Goal: Transaction & Acquisition: Subscribe to service/newsletter

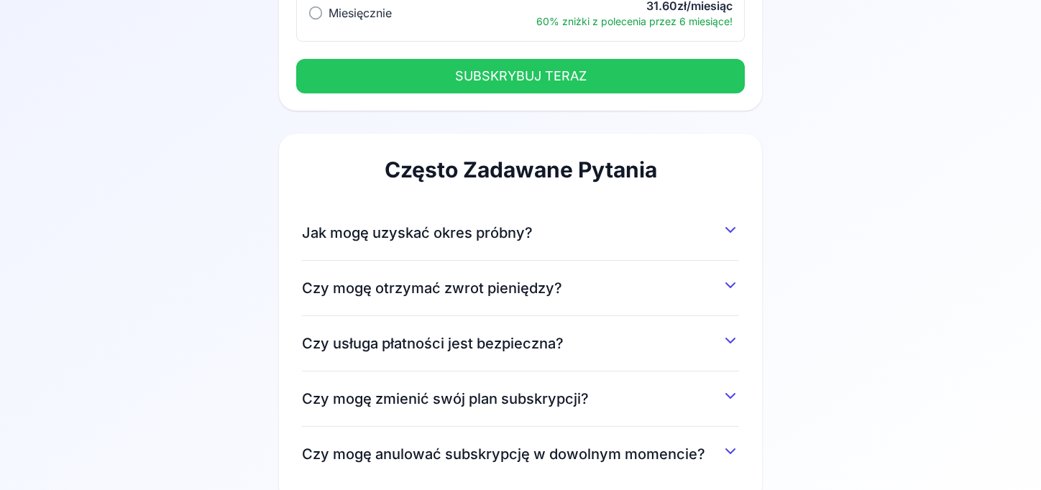
scroll to position [288, 0]
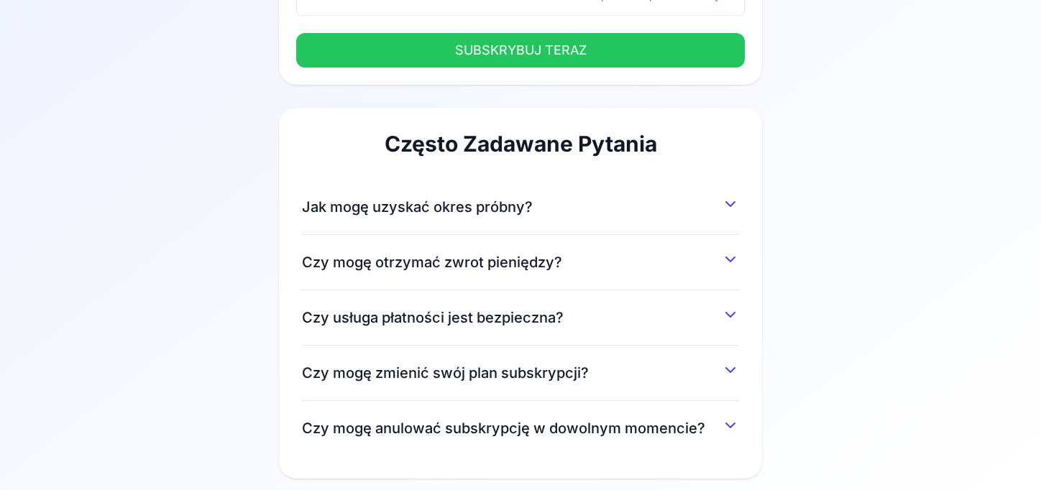
click at [398, 219] on div "Jak mogę uzyskać okres próbny? Możesz uzyskać 7-dniowy okres próbny, rejestrują…" at bounding box center [520, 207] width 437 height 55
click at [394, 201] on span "Jak mogę uzyskać okres próbny?" at bounding box center [417, 207] width 231 height 20
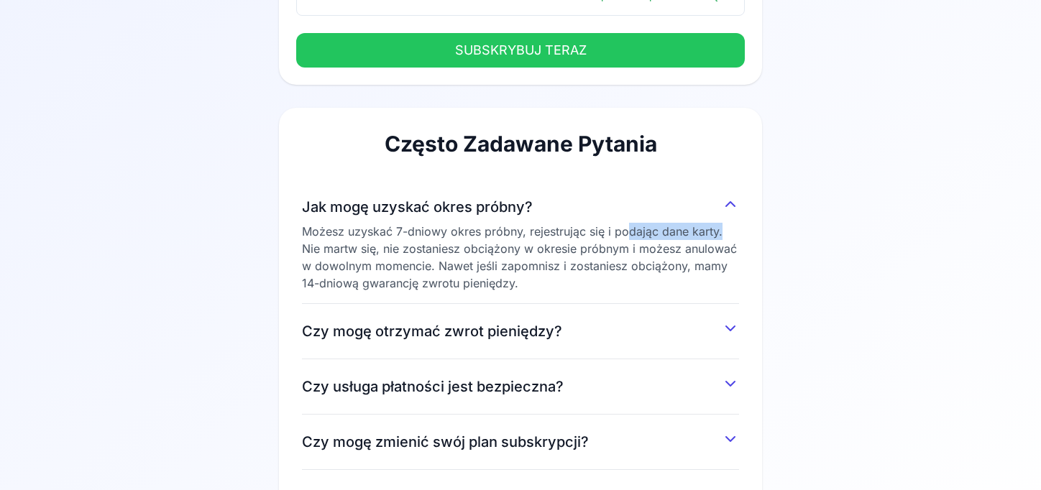
drag, startPoint x: 624, startPoint y: 234, endPoint x: 763, endPoint y: 239, distance: 138.8
click at [763, 239] on div "Wybierz plan Rocznie najlepsza wartość Rocznie najlepsza wartość 26.30zł/miesią…" at bounding box center [520, 175] width 828 height 789
click at [830, 239] on div "Wybierz plan Rocznie najlepsza wartość Rocznie najlepsza wartość 26.30zł/miesią…" at bounding box center [520, 175] width 828 height 789
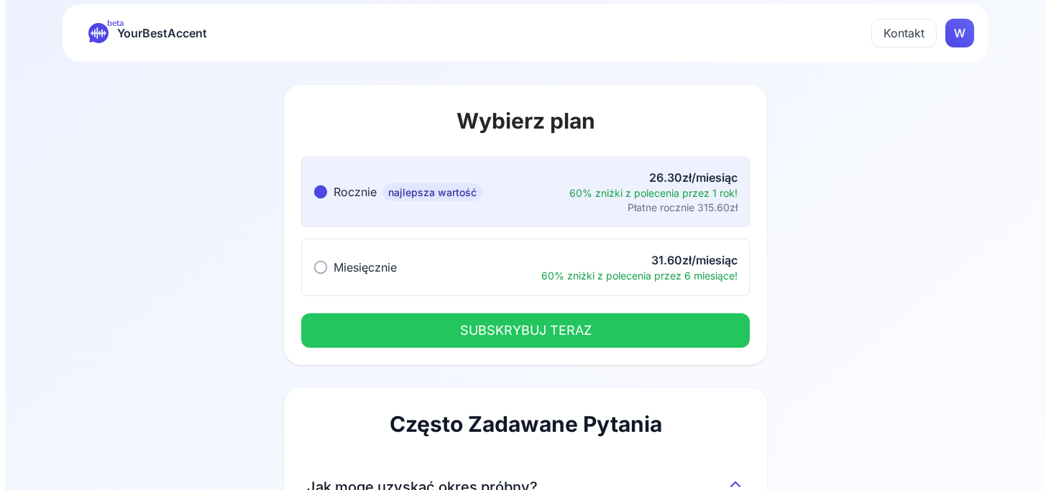
scroll to position [0, 0]
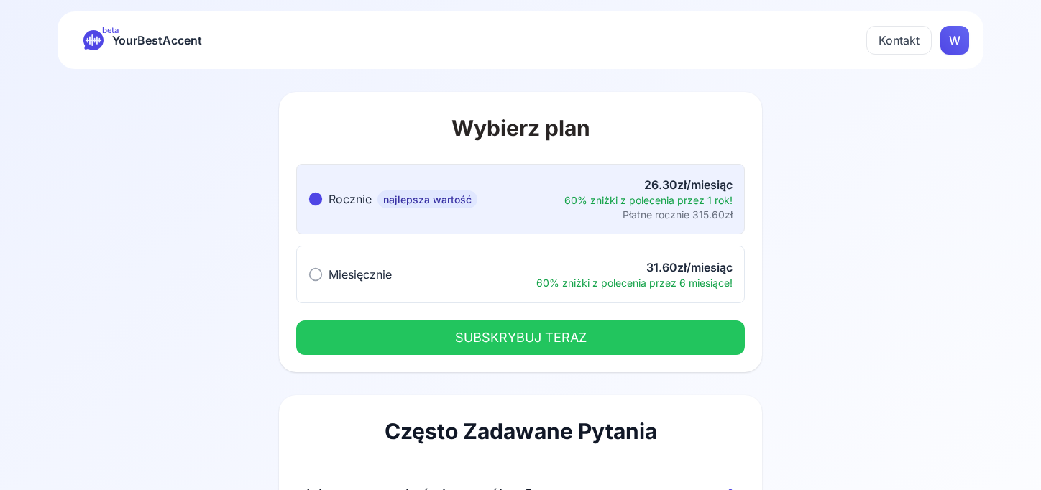
click at [880, 43] on button "Kontakt" at bounding box center [898, 40] width 65 height 29
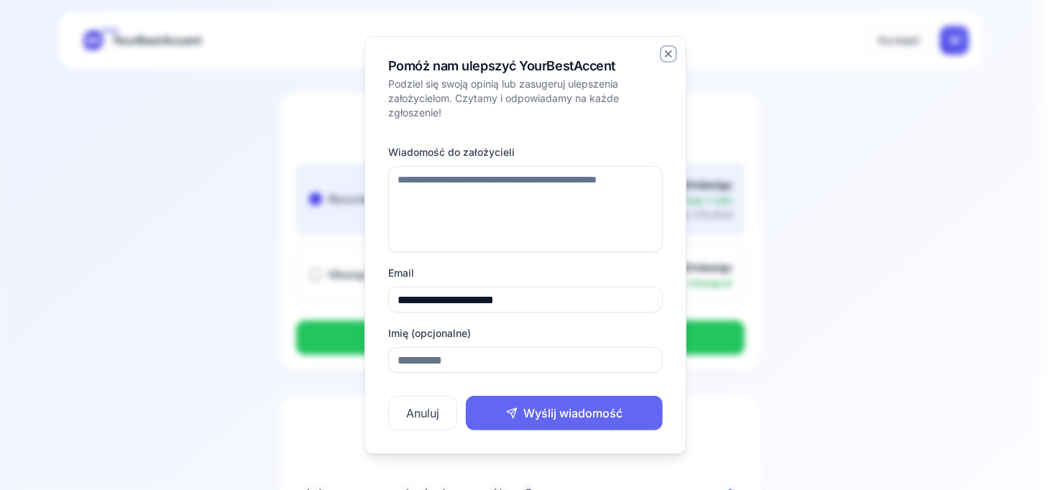
click at [667, 55] on icon "button" at bounding box center [669, 54] width 6 height 6
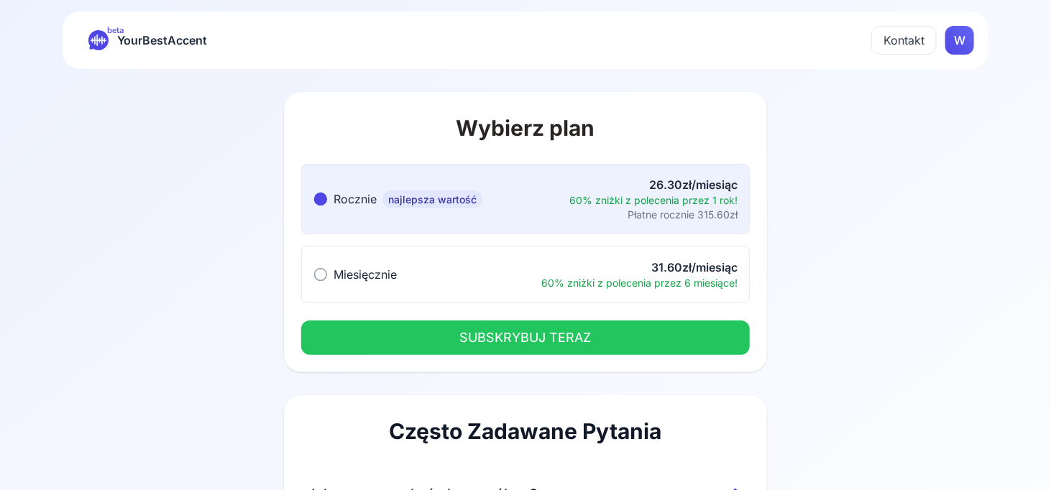
click at [963, 46] on html "beta YourBestAccent Kontakt W Wybierz plan Rocznie najlepsza wartość Rocznie na…" at bounding box center [525, 245] width 1051 height 490
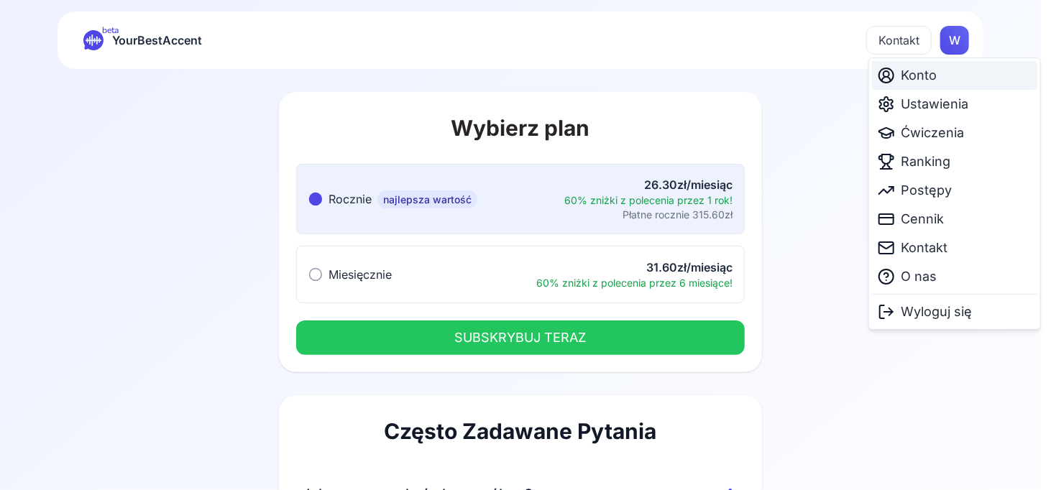
click at [931, 70] on span "Konto" at bounding box center [919, 75] width 36 height 20
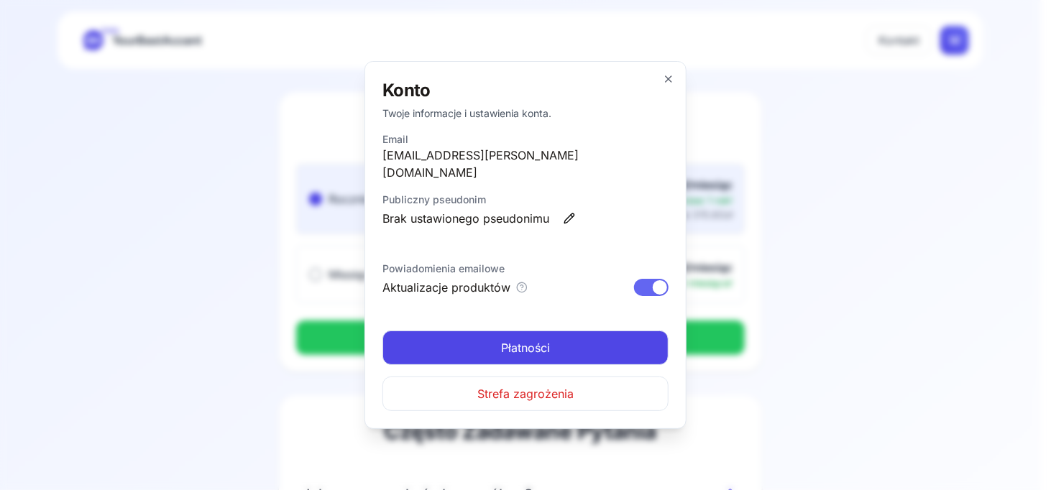
click at [664, 280] on div at bounding box center [660, 287] width 14 height 14
click at [671, 84] on icon "button" at bounding box center [669, 79] width 12 height 12
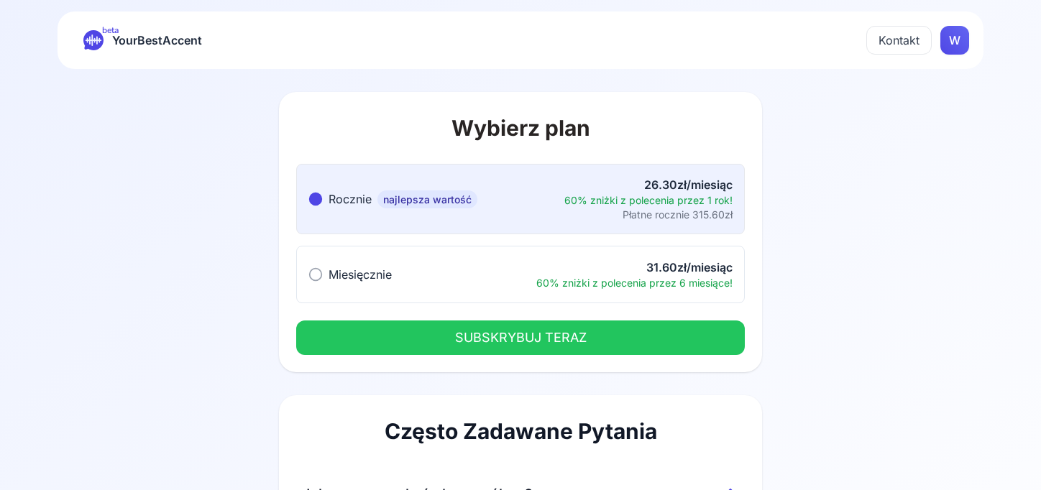
click at [957, 42] on html "beta YourBestAccent Kontakt W Wybierz plan Rocznie najlepsza wartość Rocznie na…" at bounding box center [520, 245] width 1041 height 490
